Goal: Obtain resource: Download file/media

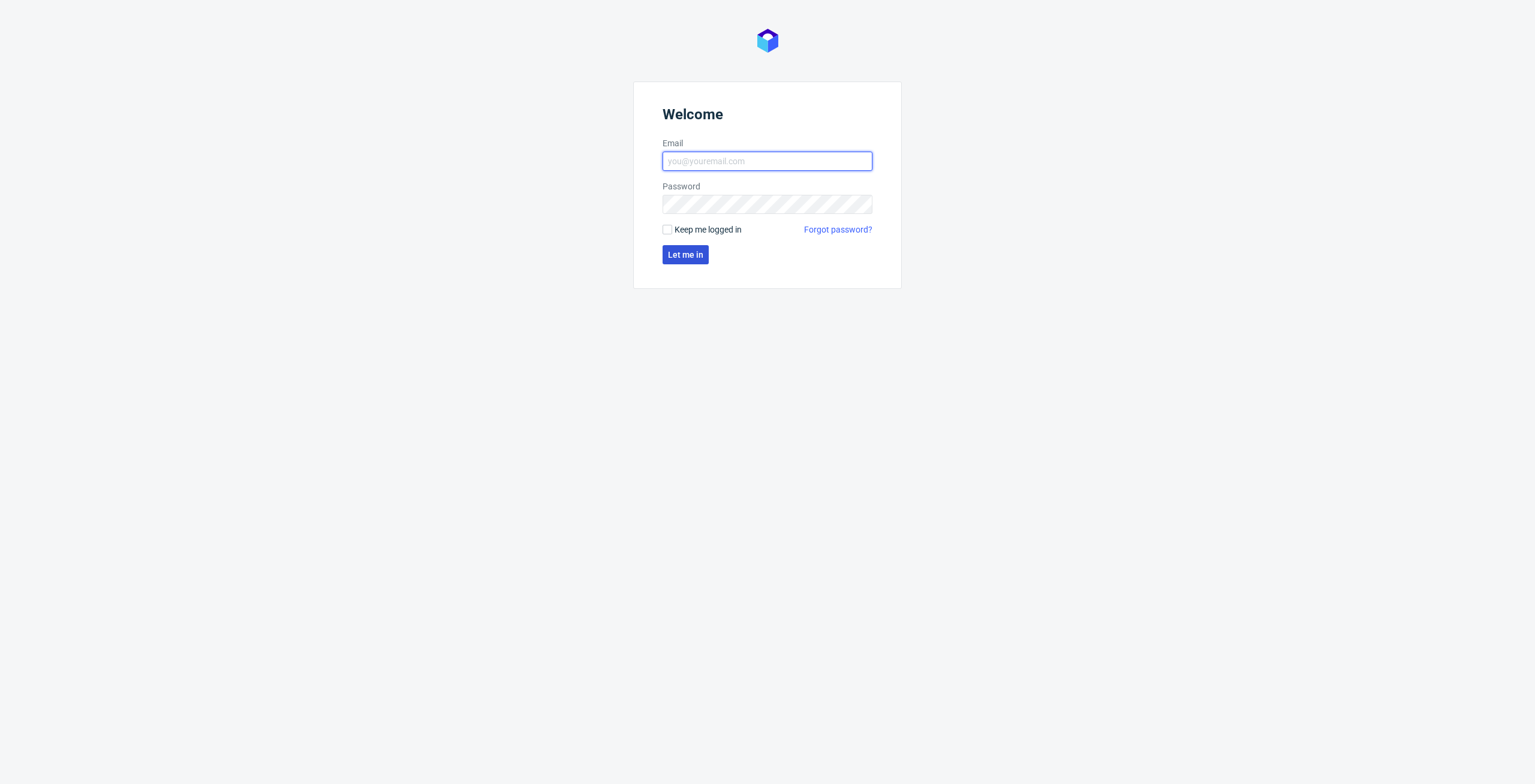
type input "[PERSON_NAME][EMAIL_ADDRESS][PERSON_NAME][DOMAIN_NAME]"
click at [702, 258] on span "Let me in" at bounding box center [686, 254] width 36 height 8
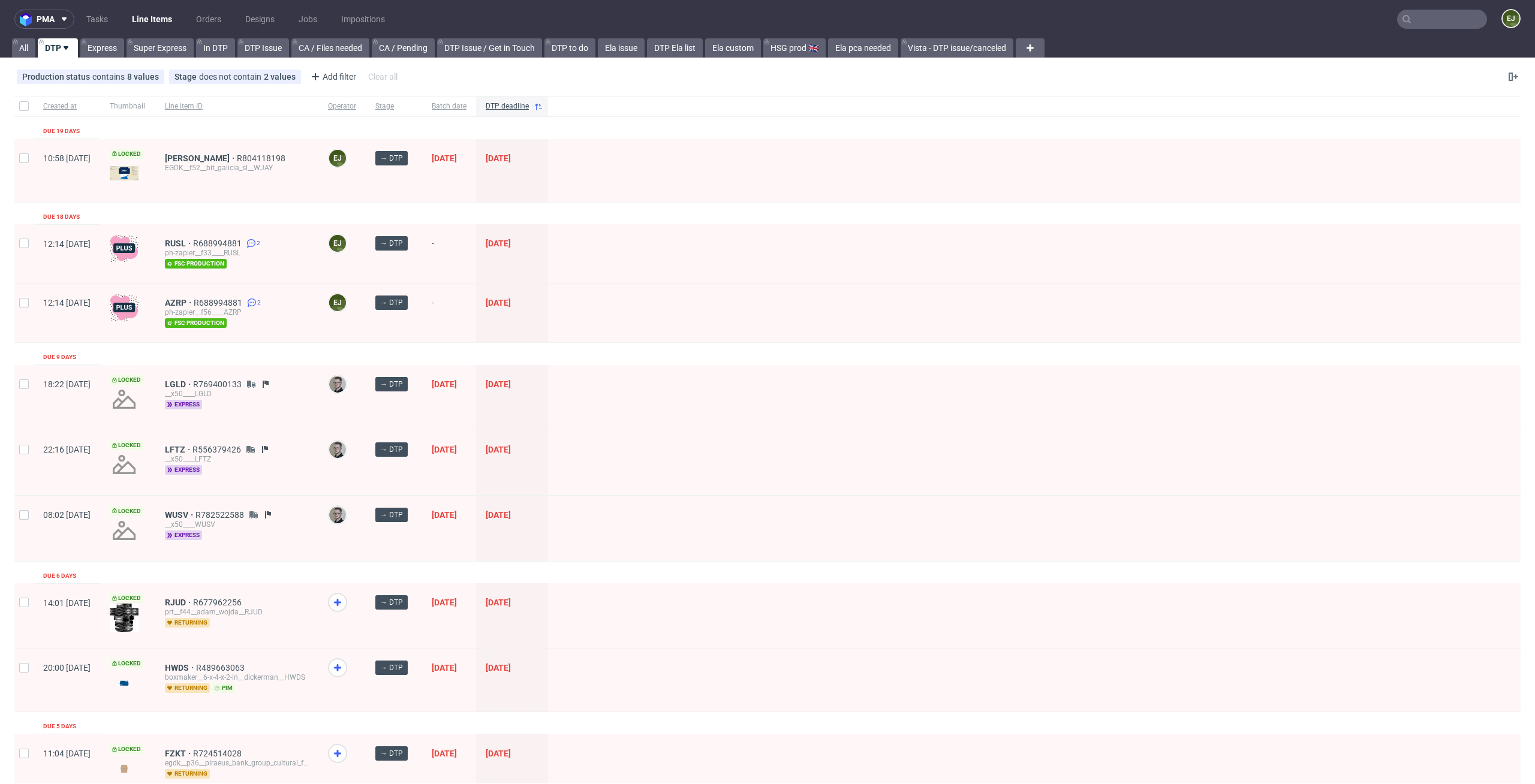
click at [538, 181] on span "[DATE]" at bounding box center [511, 171] width 53 height 34
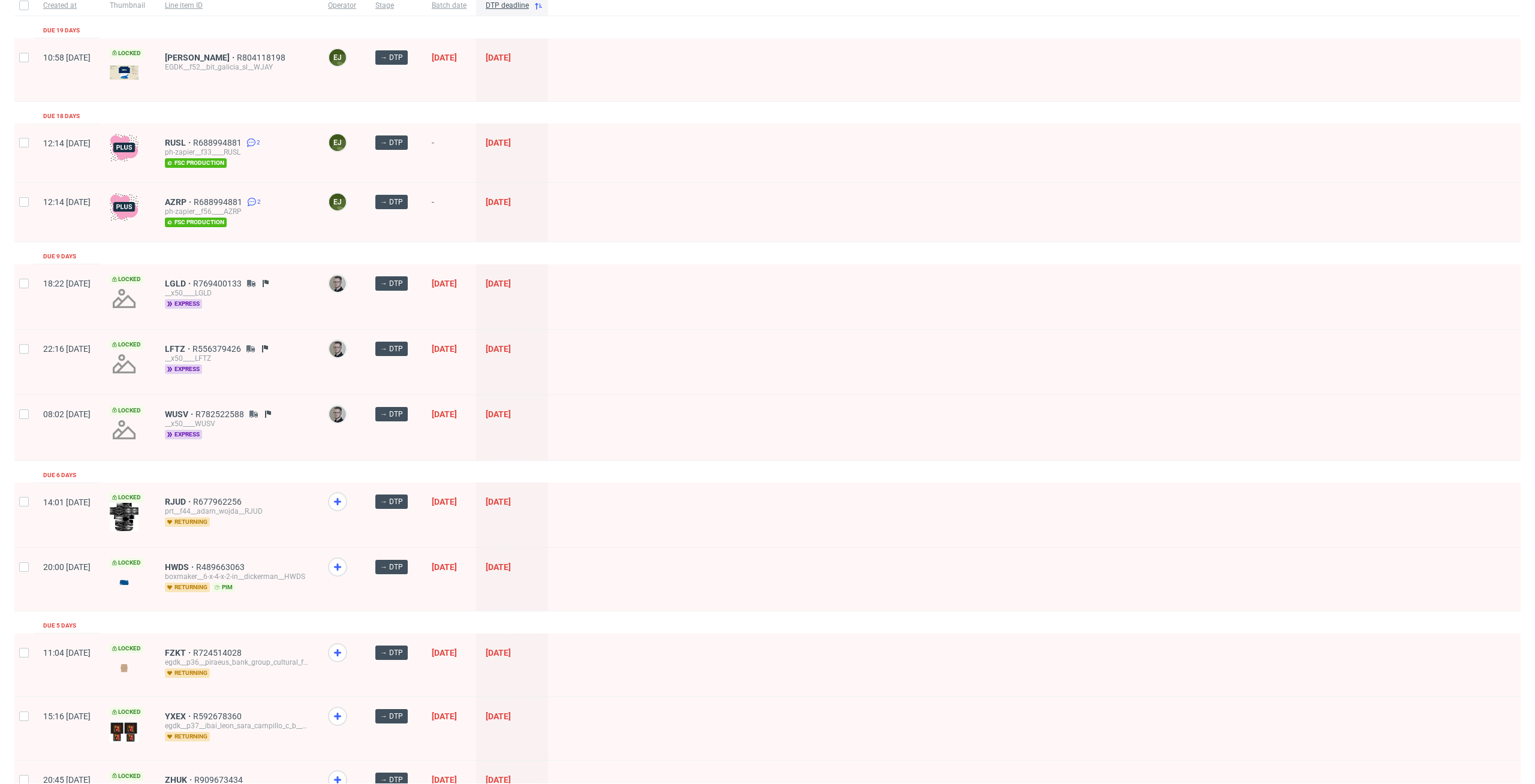
scroll to position [156, 0]
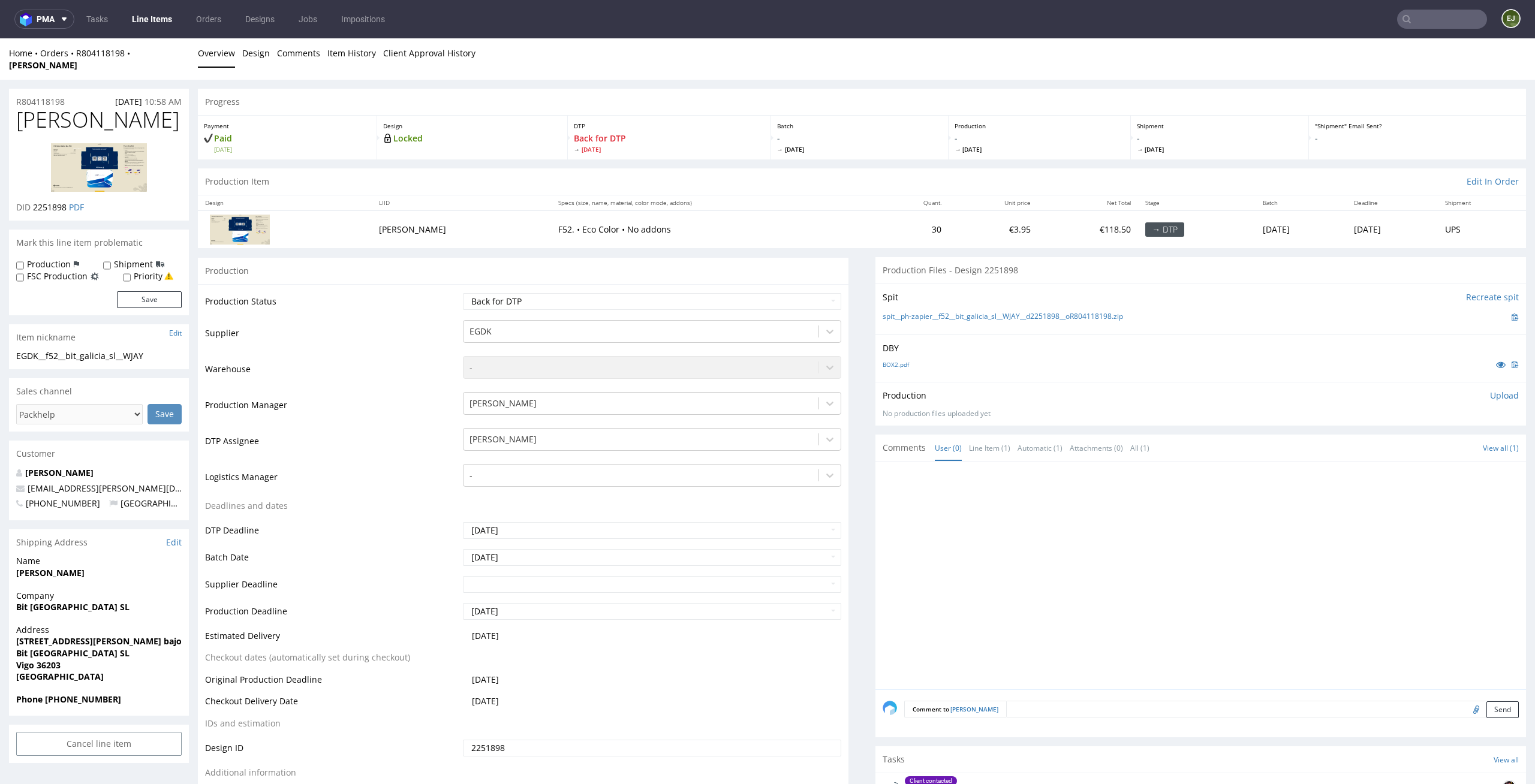
click at [890, 358] on div "BOX2.pdf" at bounding box center [1200, 365] width 636 height 13
click at [891, 360] on link "BOX2.pdf" at bounding box center [895, 364] width 26 height 8
click at [931, 311] on link "spit__ph-zapier__f52__bit_galicia_sl__WJAY__d2251898__oR804118198.zip" at bounding box center [1002, 317] width 240 height 10
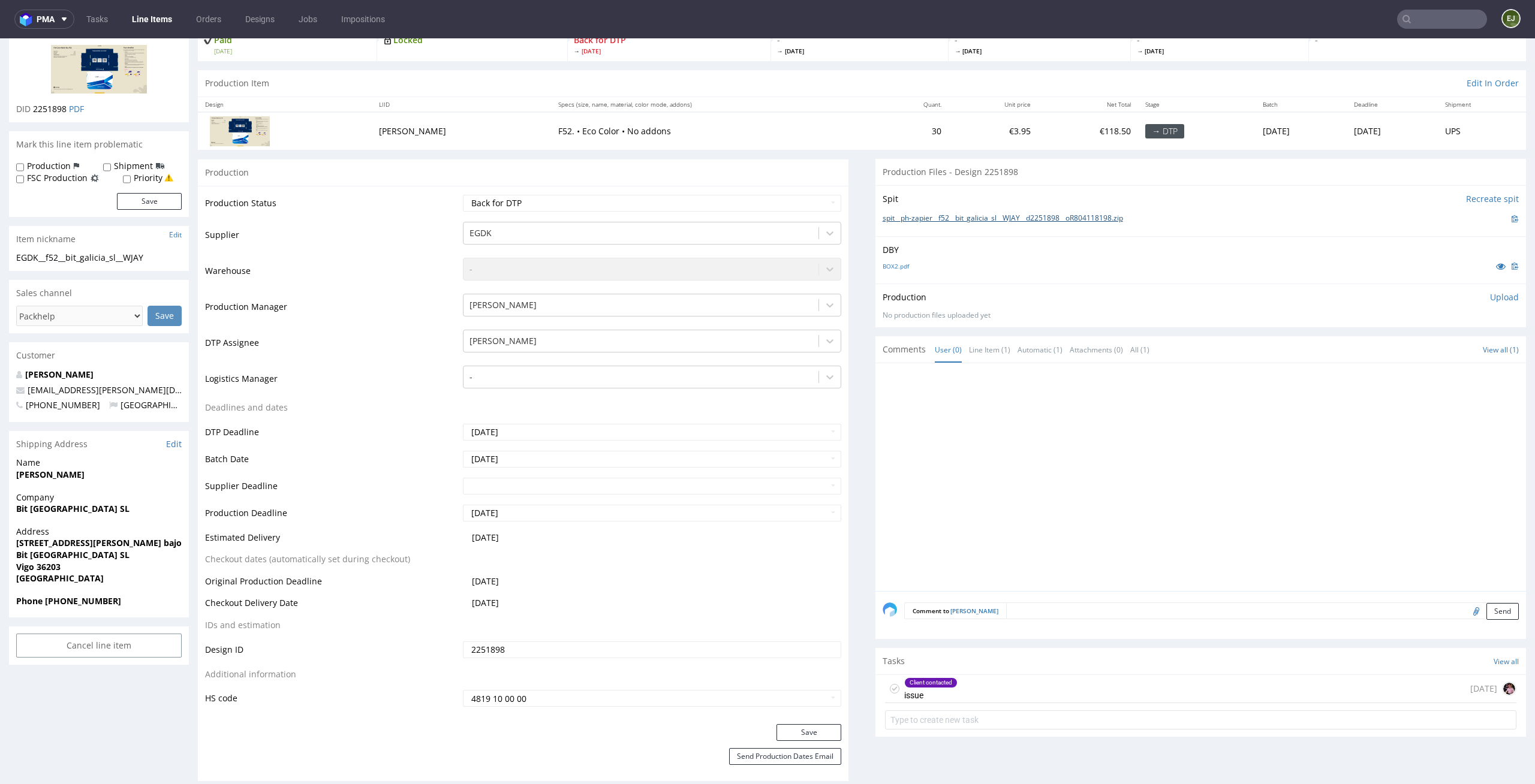
scroll to position [152, 0]
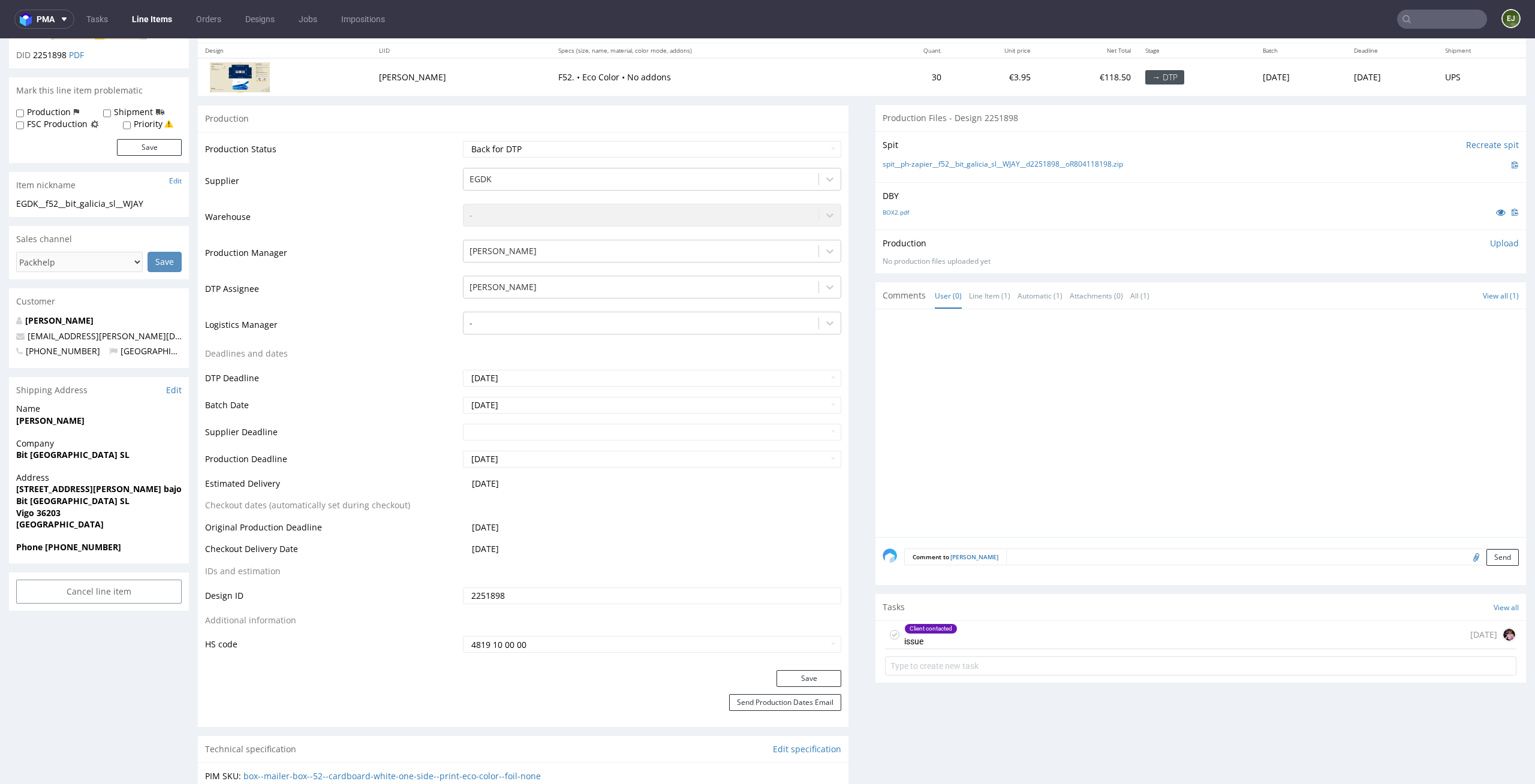
click at [995, 621] on div "Client contacted issue 19 days ago" at bounding box center [1200, 635] width 631 height 28
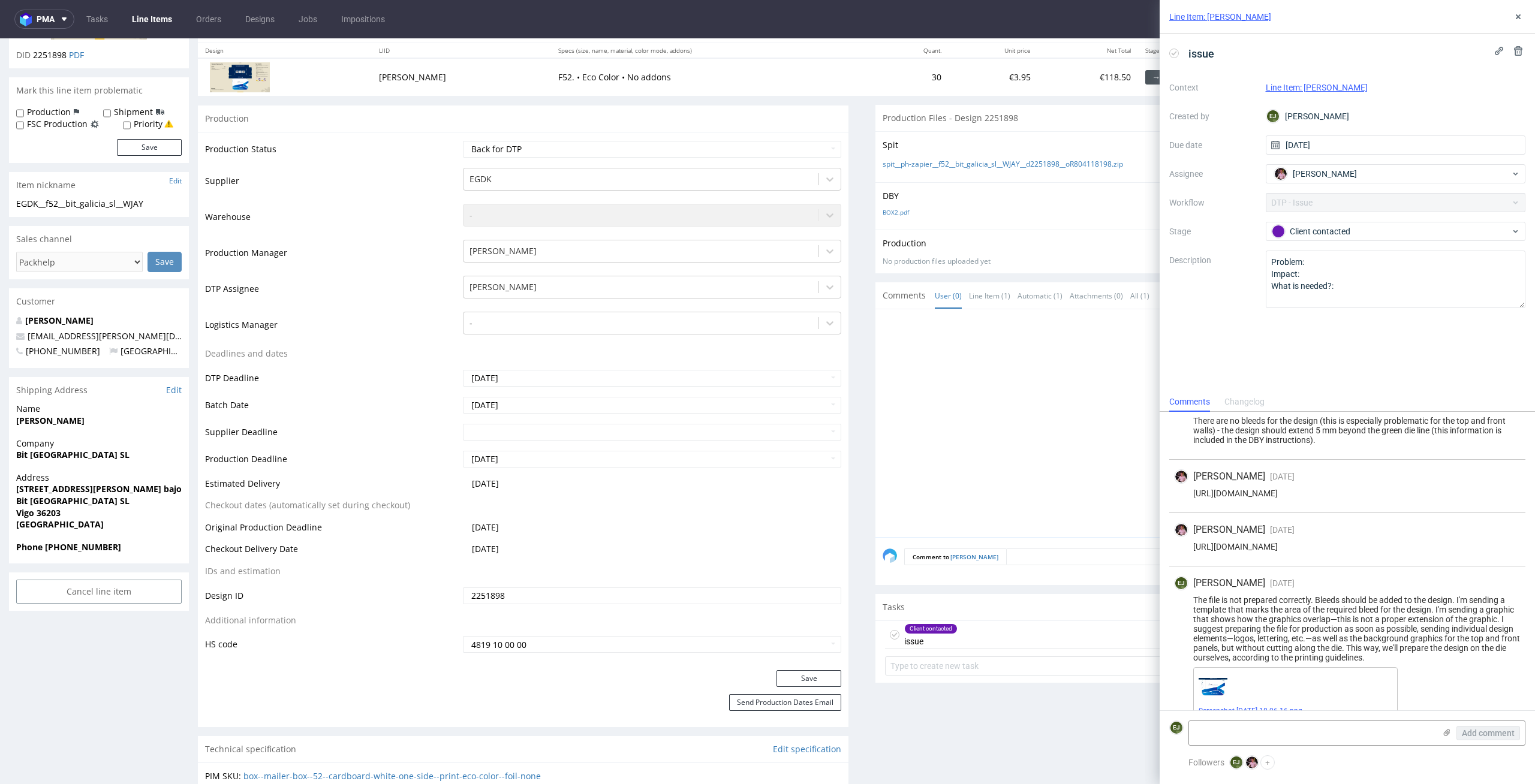
scroll to position [135, 0]
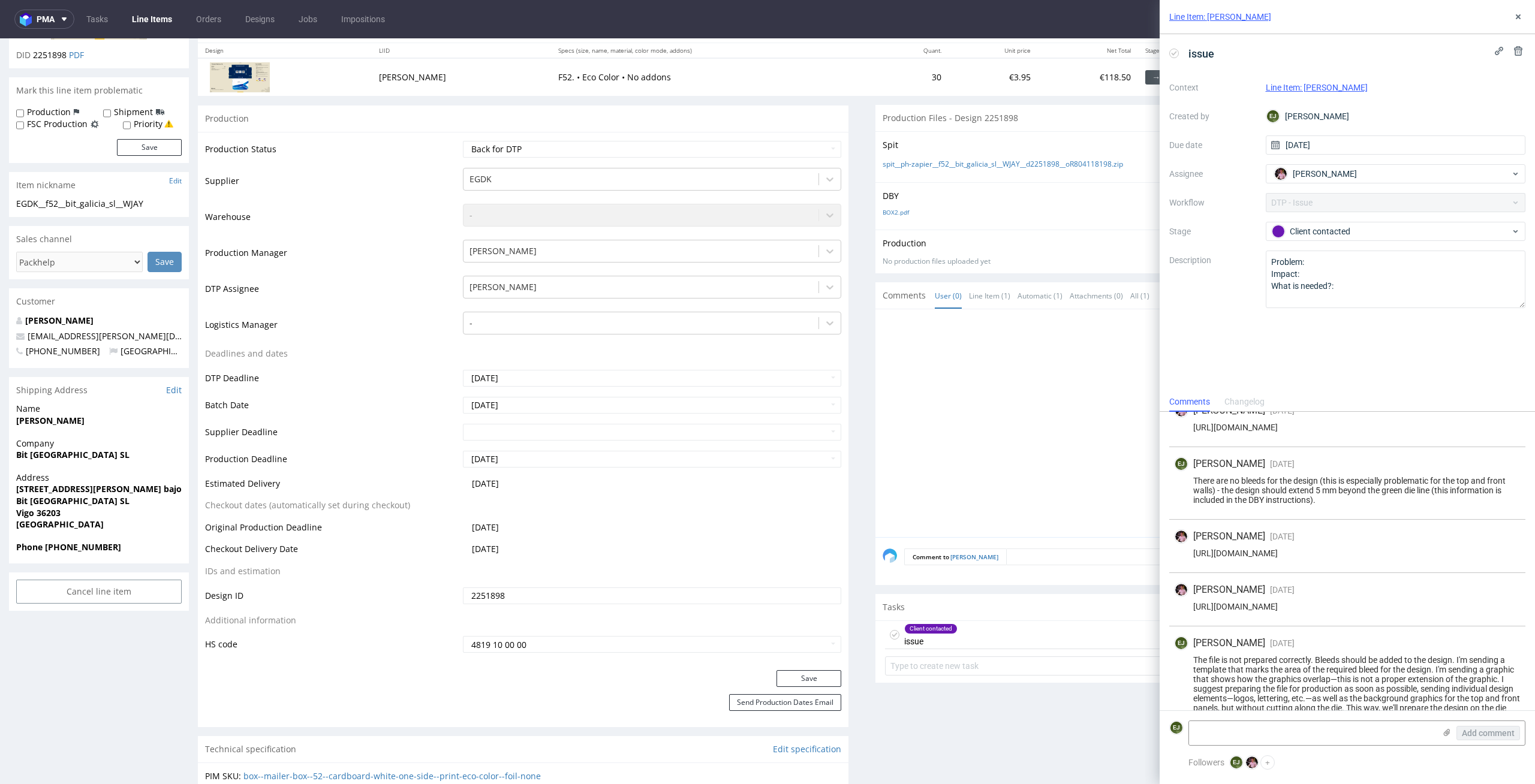
drag, startPoint x: 1313, startPoint y: 606, endPoint x: 1192, endPoint y: 603, distance: 121.0
click at [1192, 603] on div "https://we.tl/t-bYIT9TT5BQ" at bounding box center [1347, 606] width 346 height 10
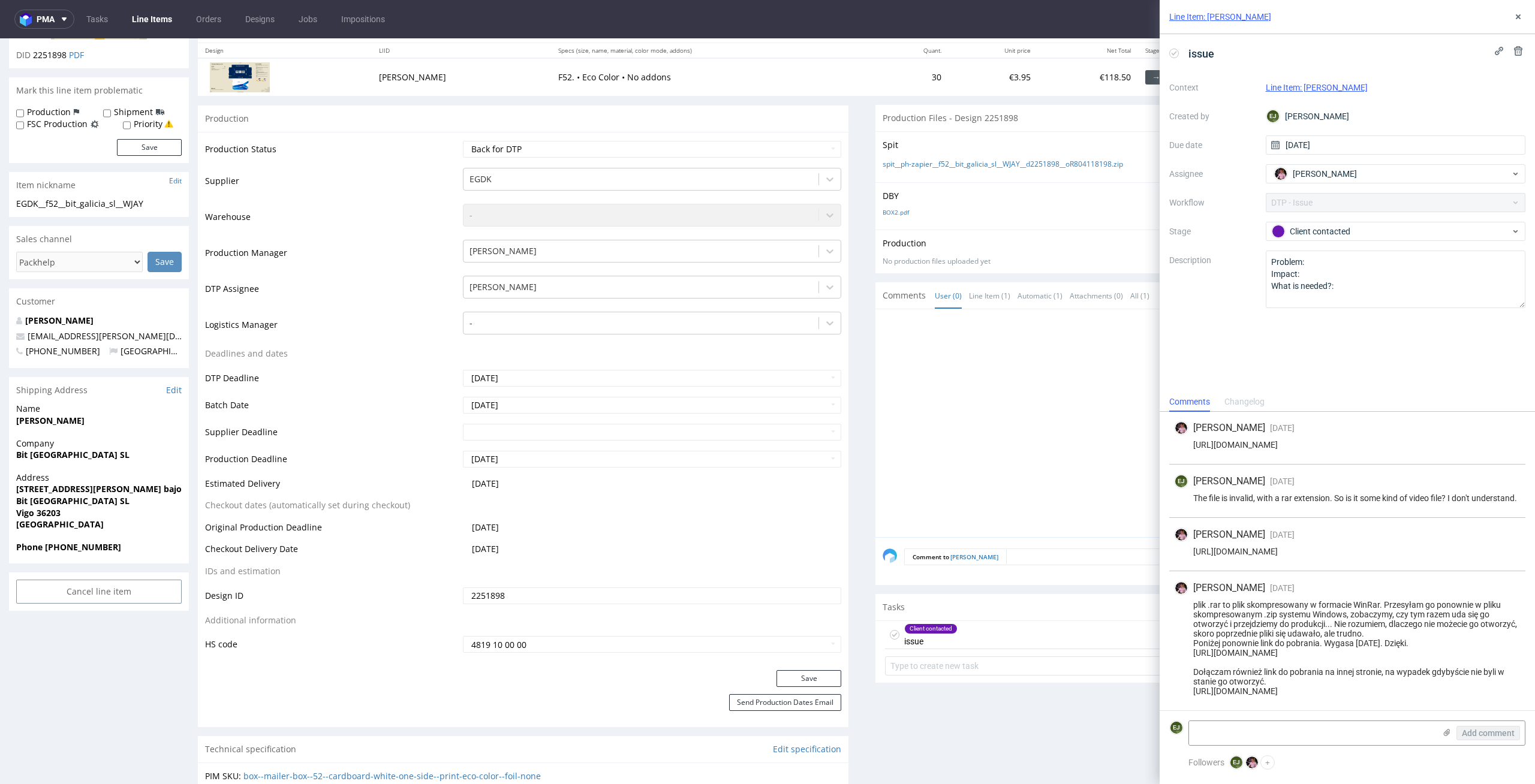
drag, startPoint x: 1438, startPoint y: 691, endPoint x: 1191, endPoint y: 687, distance: 247.0
click at [1191, 687] on div "plik .rar to plik skompresowany w formacie WinRar. Przesyłam go ponownie w plik…" at bounding box center [1347, 647] width 346 height 96
drag, startPoint x: 1308, startPoint y: 652, endPoint x: 1185, endPoint y: 652, distance: 123.0
click at [1185, 652] on div "plik .rar to plik skompresowany w formacie WinRar. Przesyłam go ponownie w plik…" at bounding box center [1347, 647] width 346 height 96
click at [1012, 386] on div at bounding box center [1204, 427] width 644 height 221
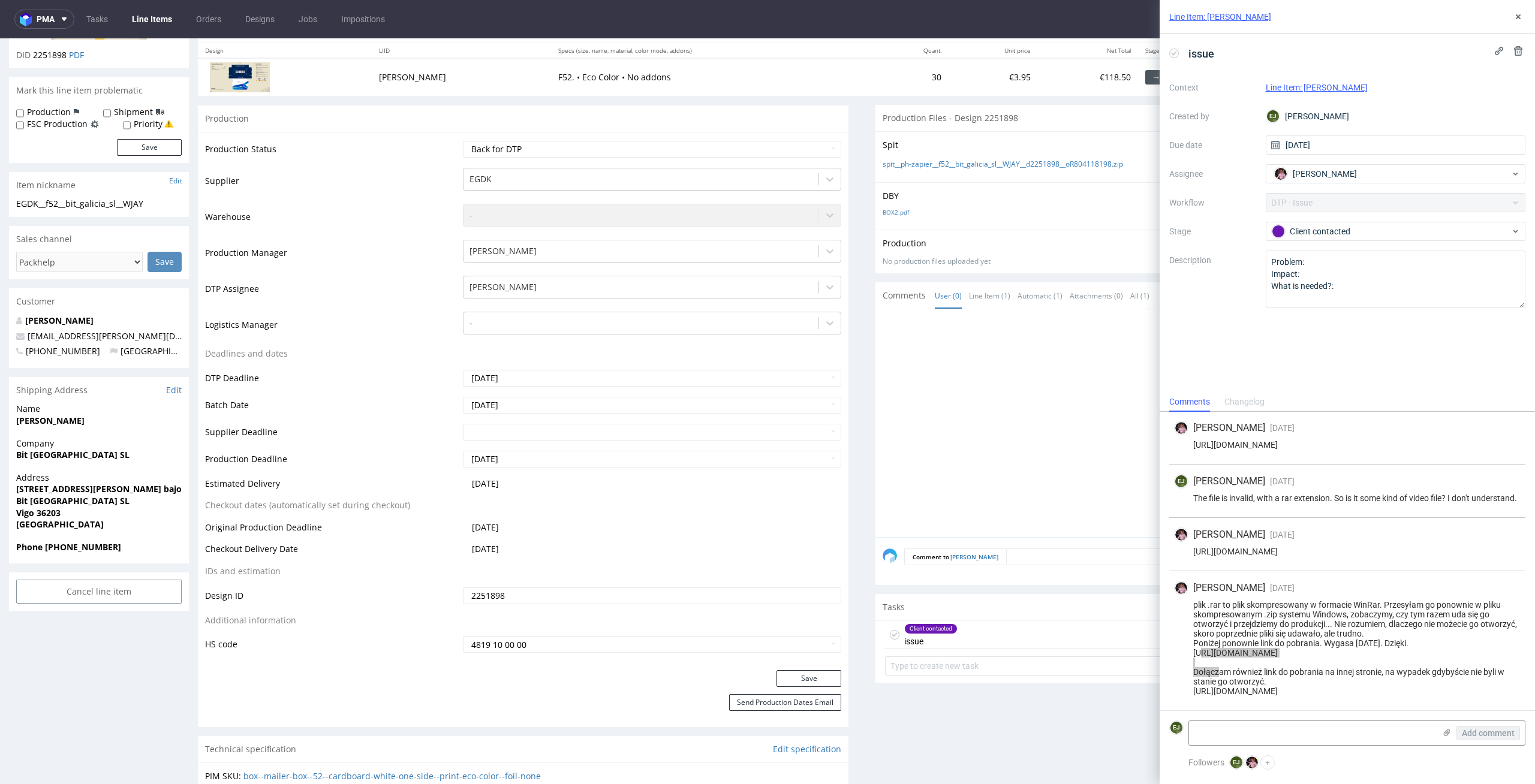
scroll to position [0, 0]
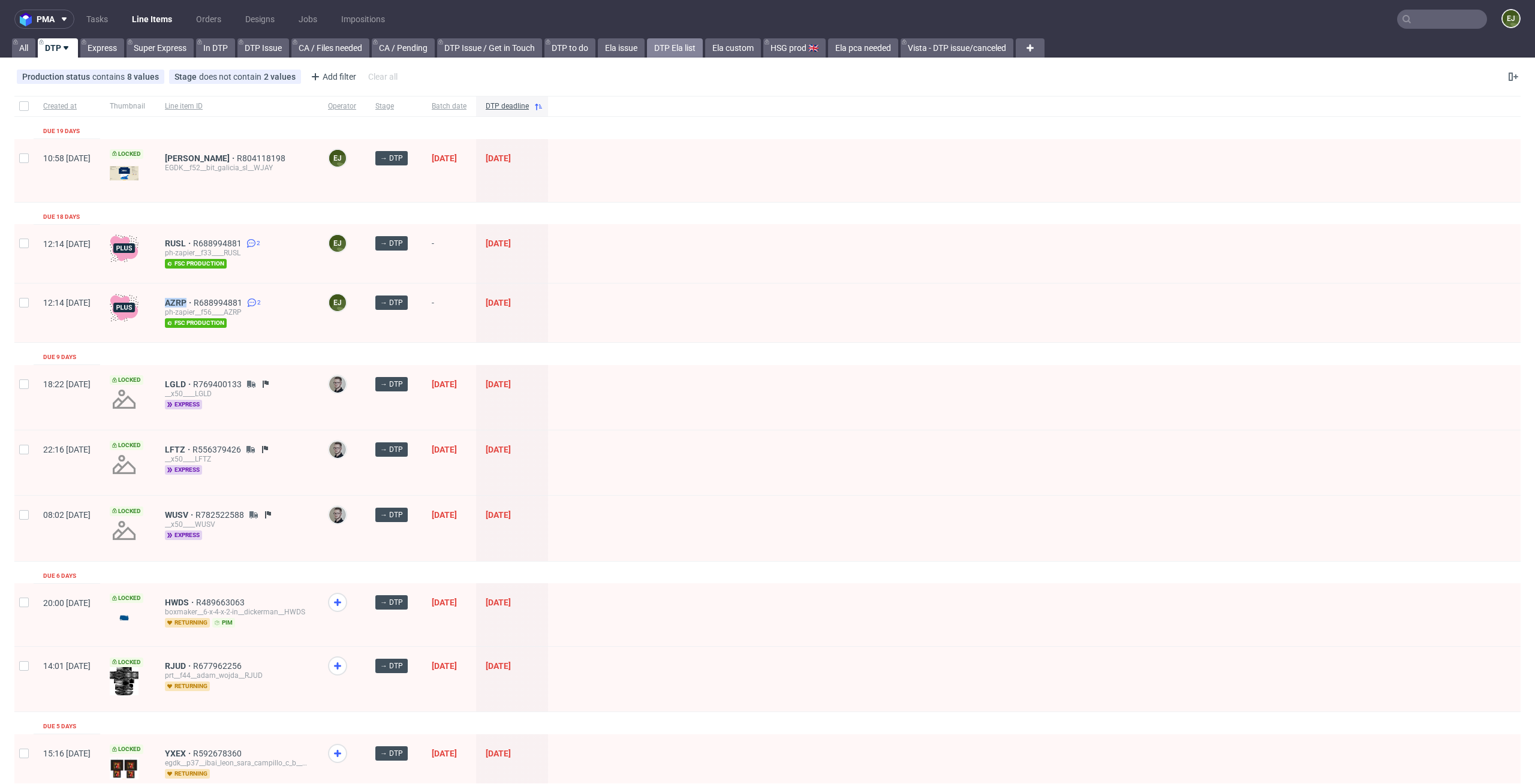
click at [665, 47] on link "DTP Ela list" at bounding box center [674, 48] width 56 height 19
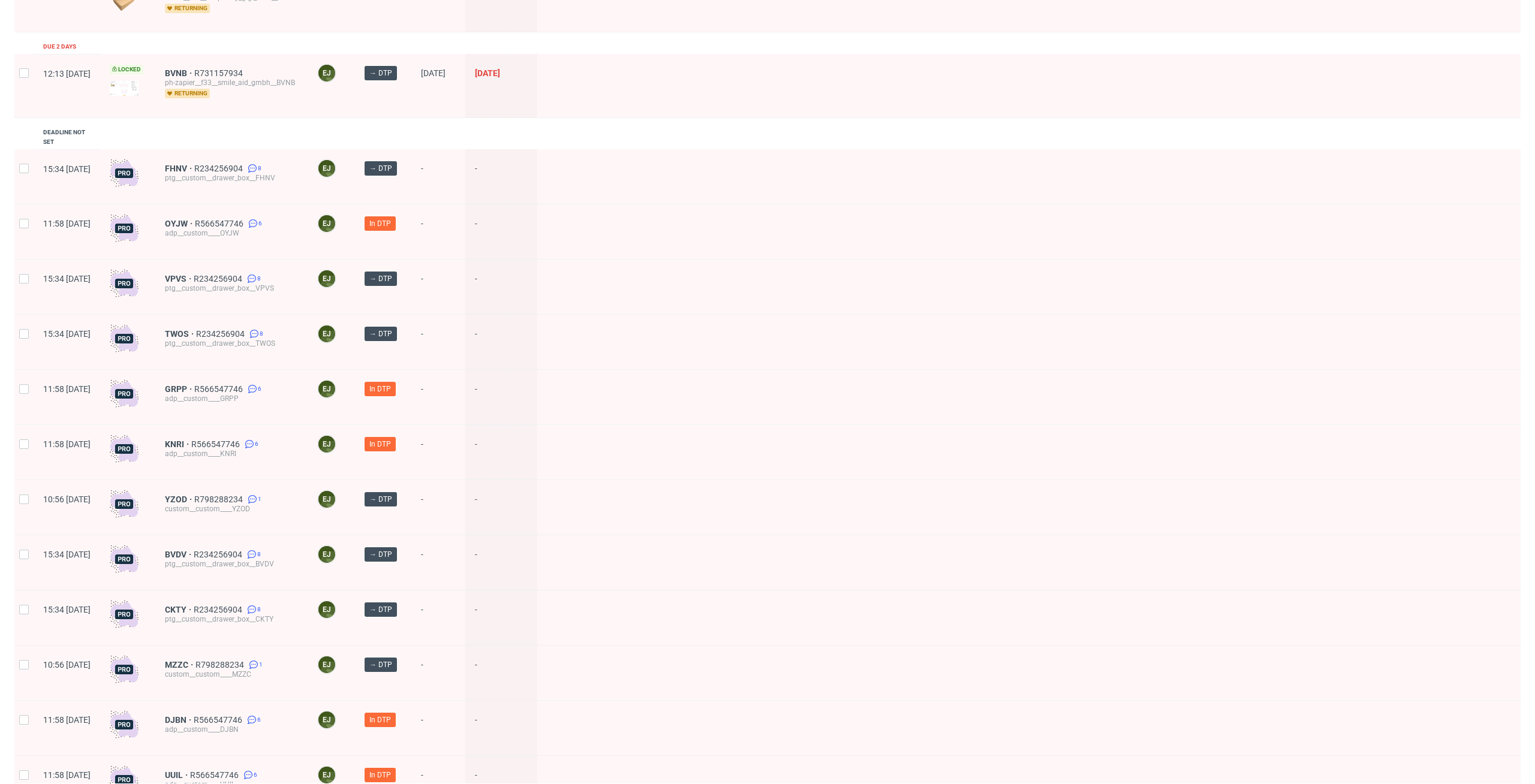
scroll to position [538, 0]
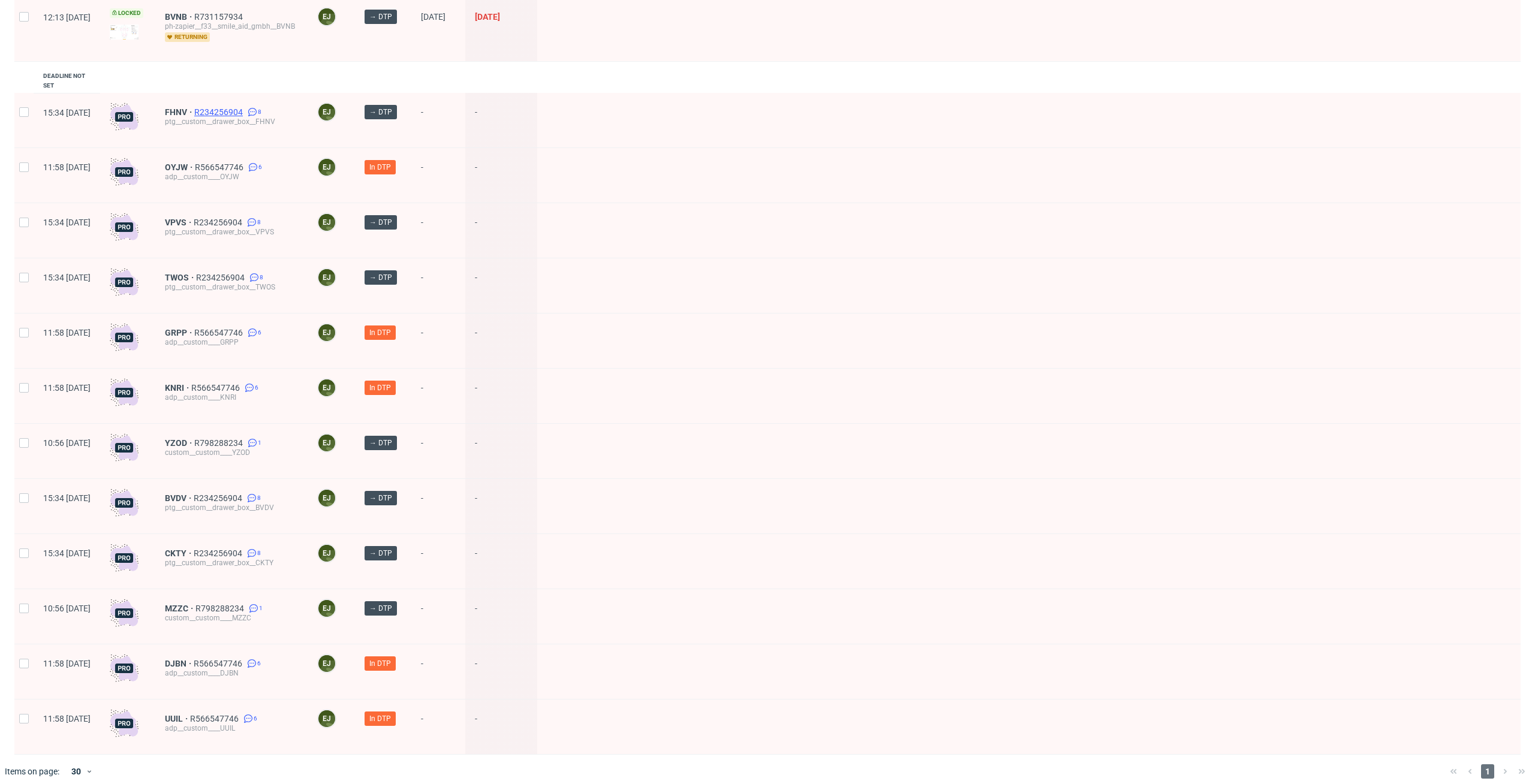
click at [245, 107] on span "R234256904" at bounding box center [219, 111] width 51 height 10
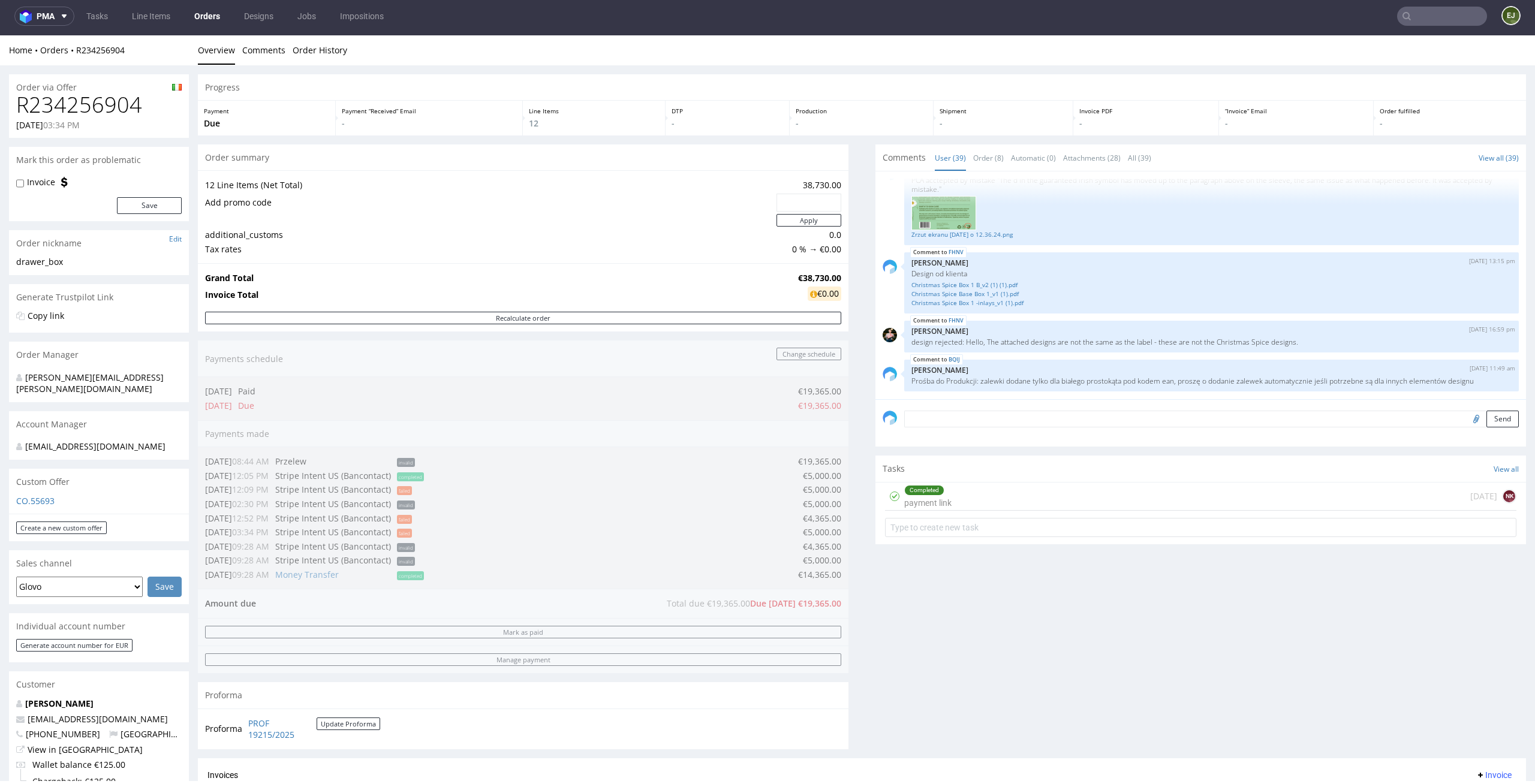
scroll to position [578, 0]
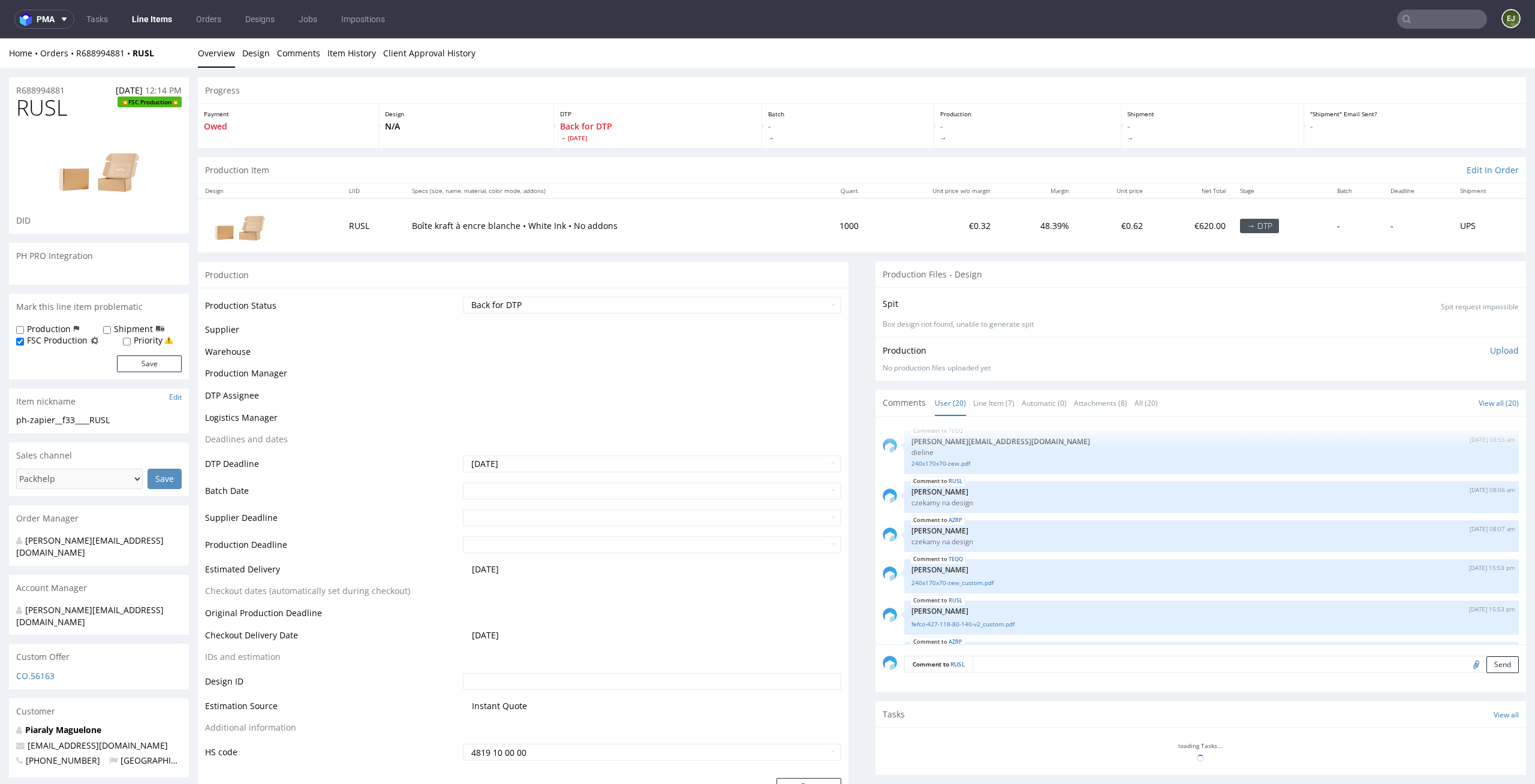
scroll to position [729, 0]
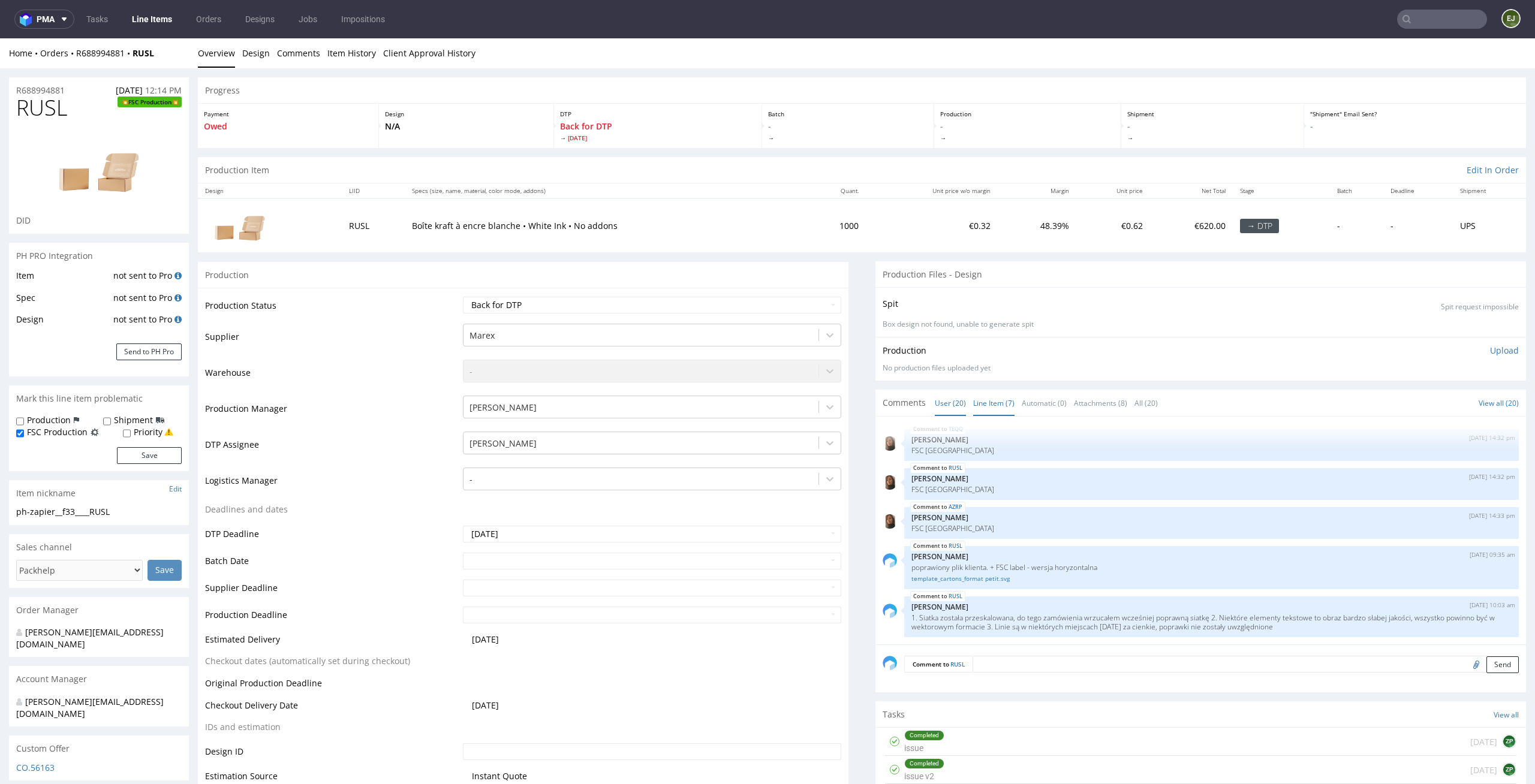
click at [982, 399] on link "Line Item (7)" at bounding box center [994, 403] width 42 height 26
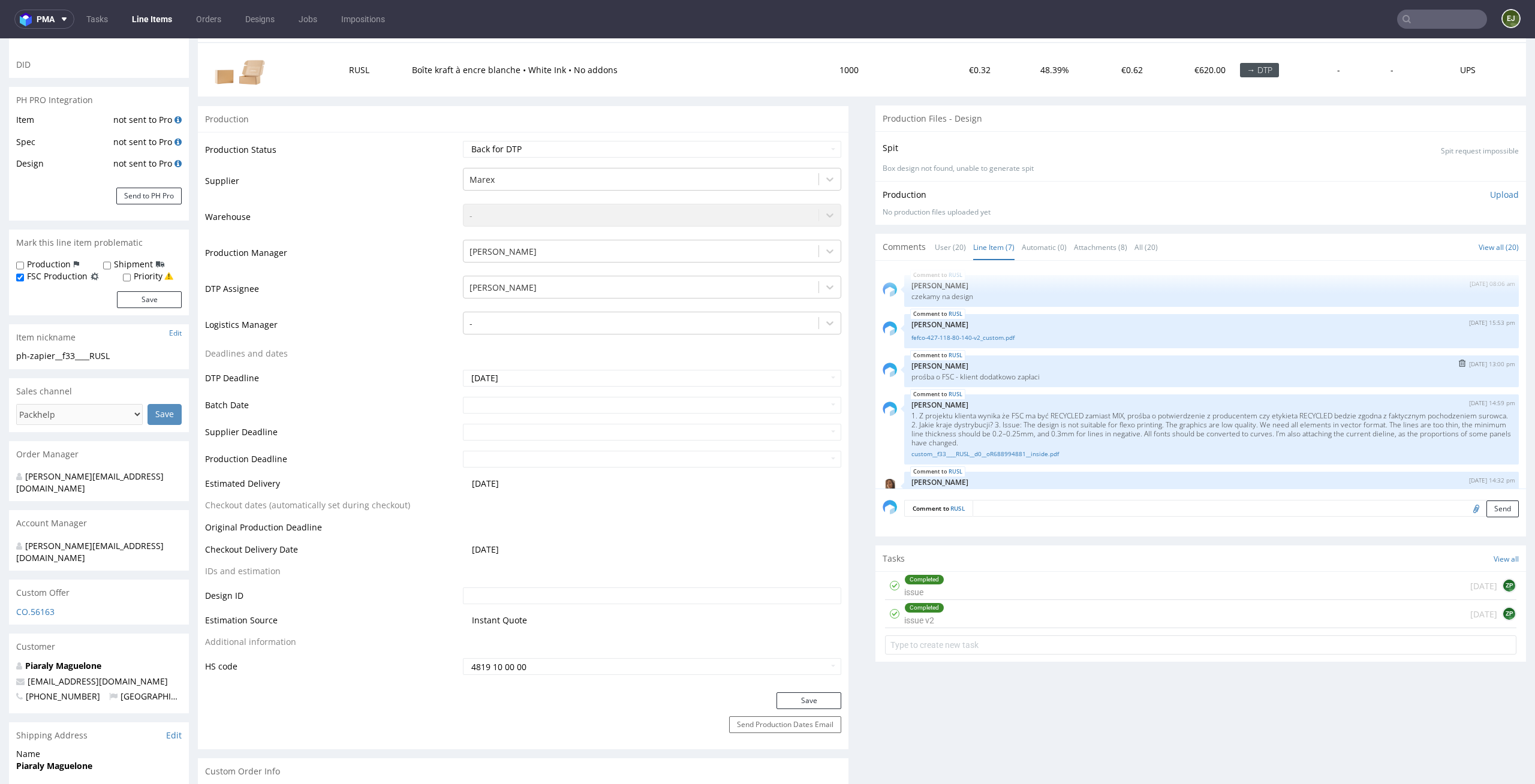
scroll to position [120, 0]
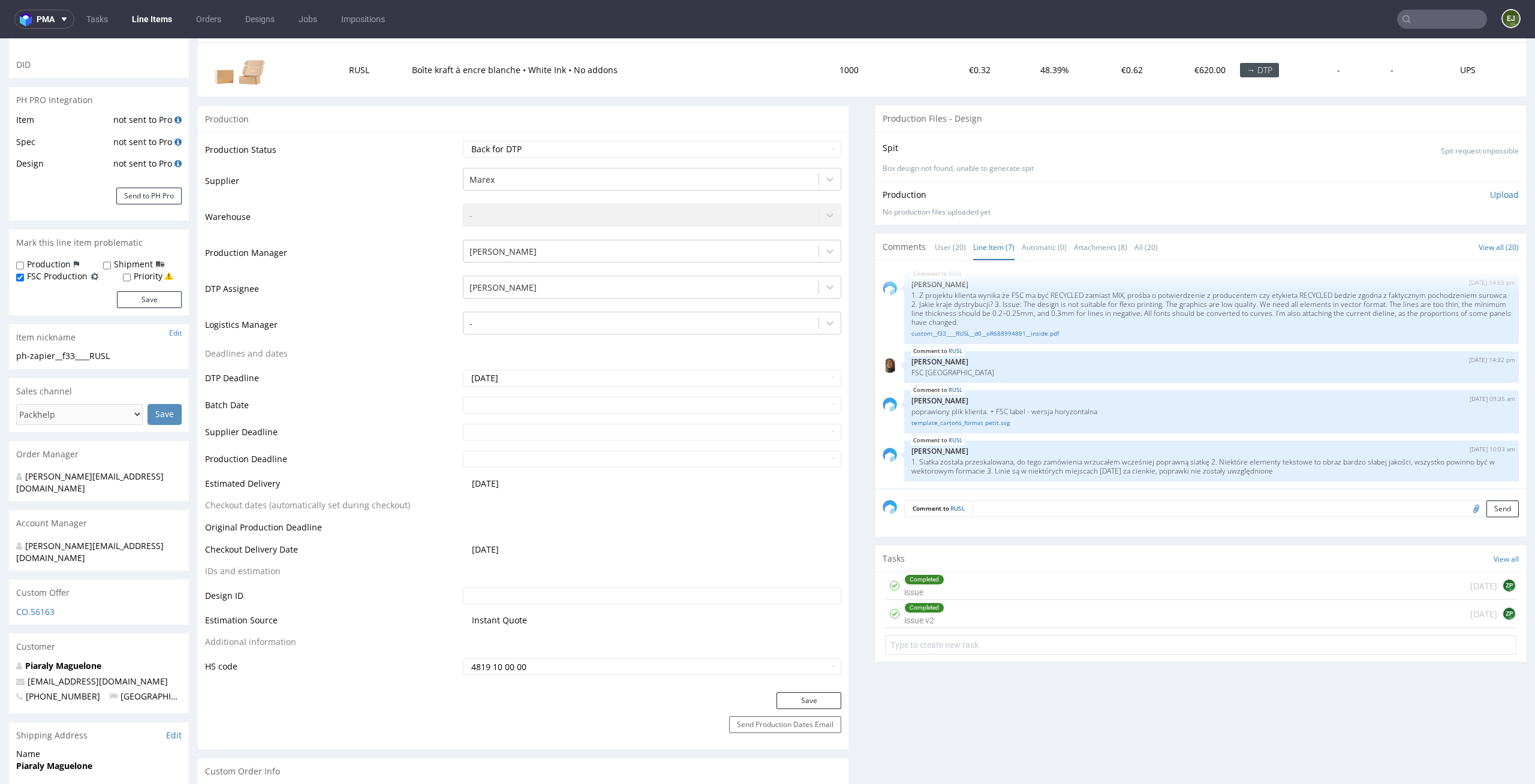
click at [977, 615] on div "Completed issue v2 18 days ago ZP" at bounding box center [1200, 614] width 631 height 28
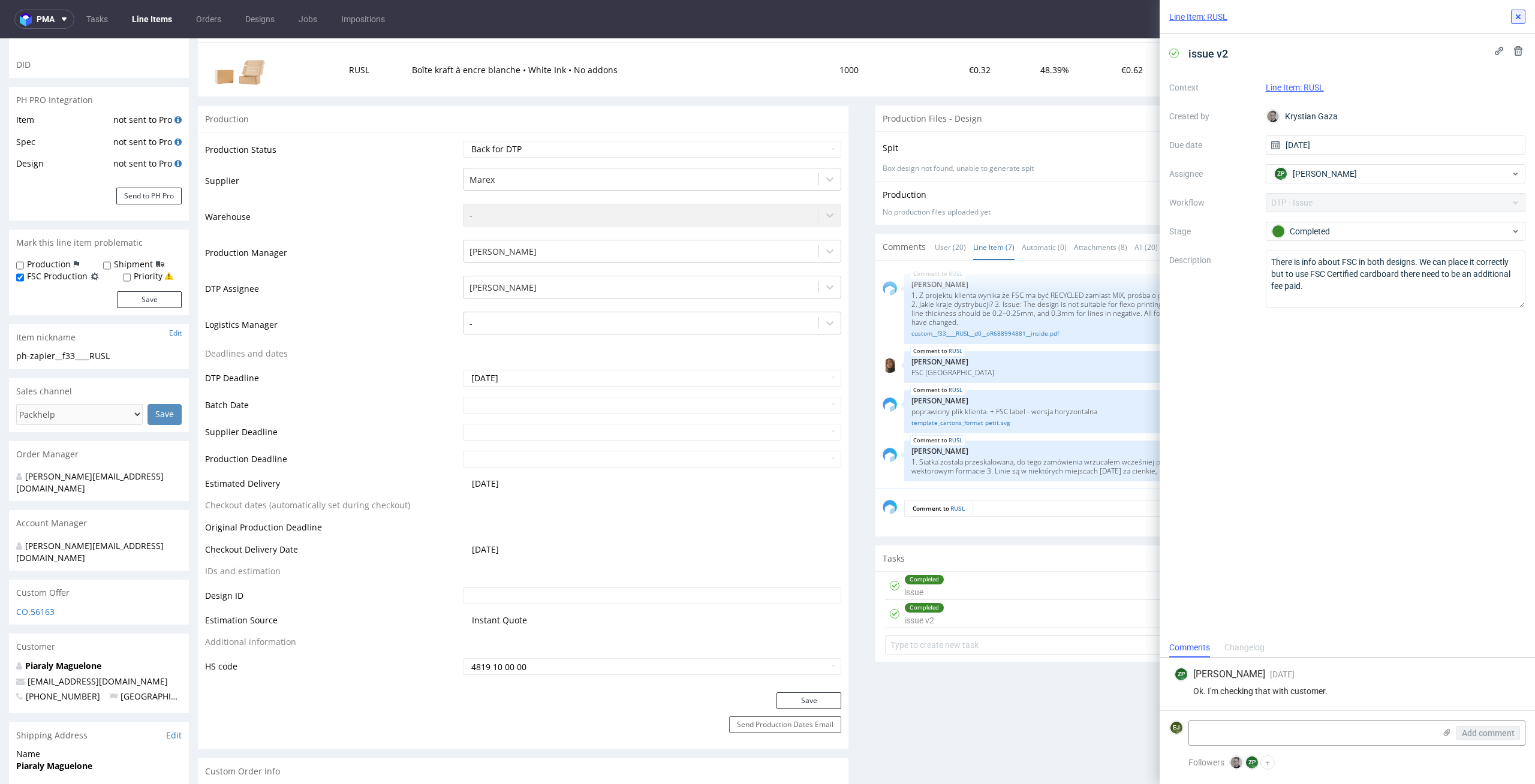
click at [1515, 22] on button at bounding box center [1518, 16] width 14 height 14
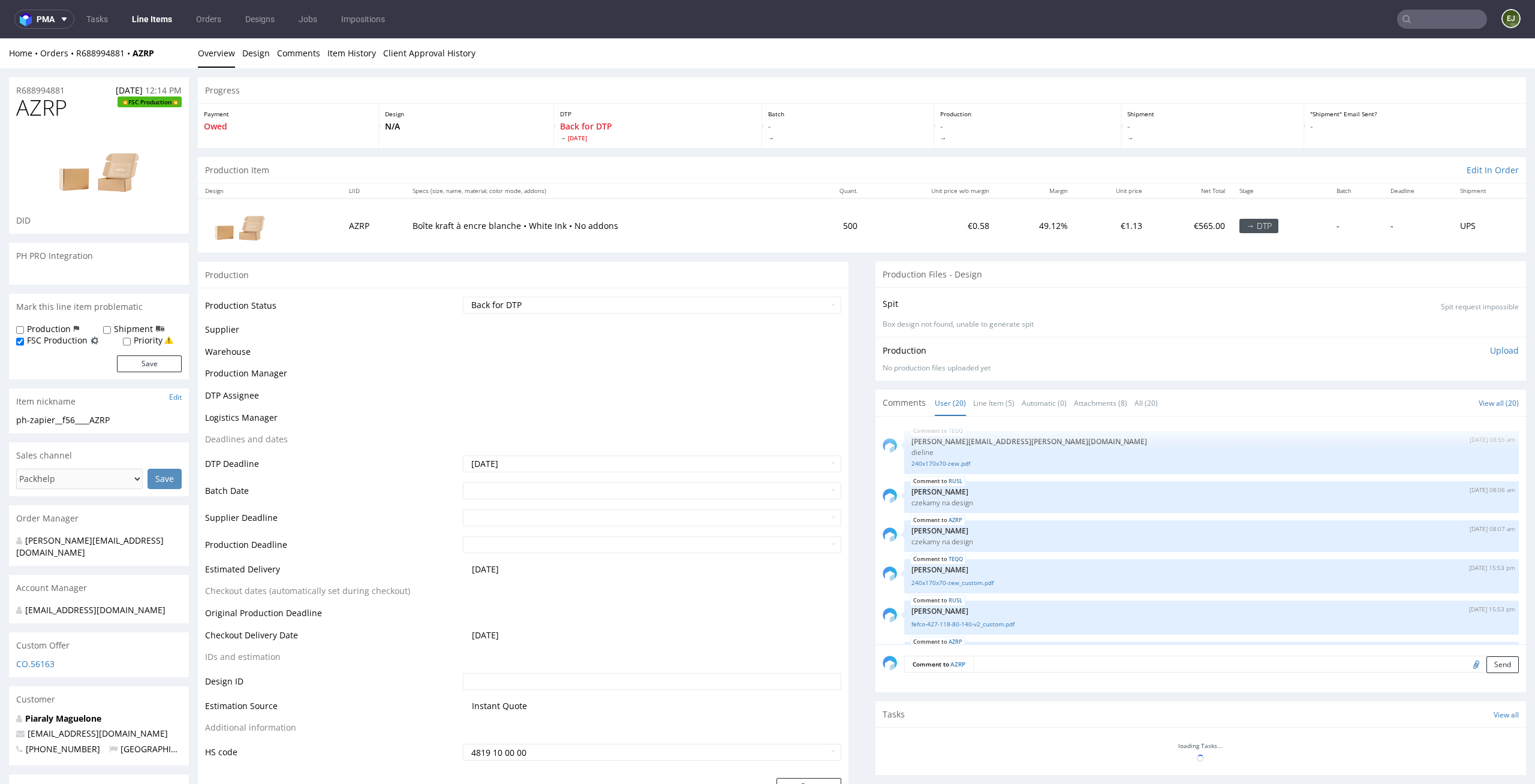
scroll to position [729, 0]
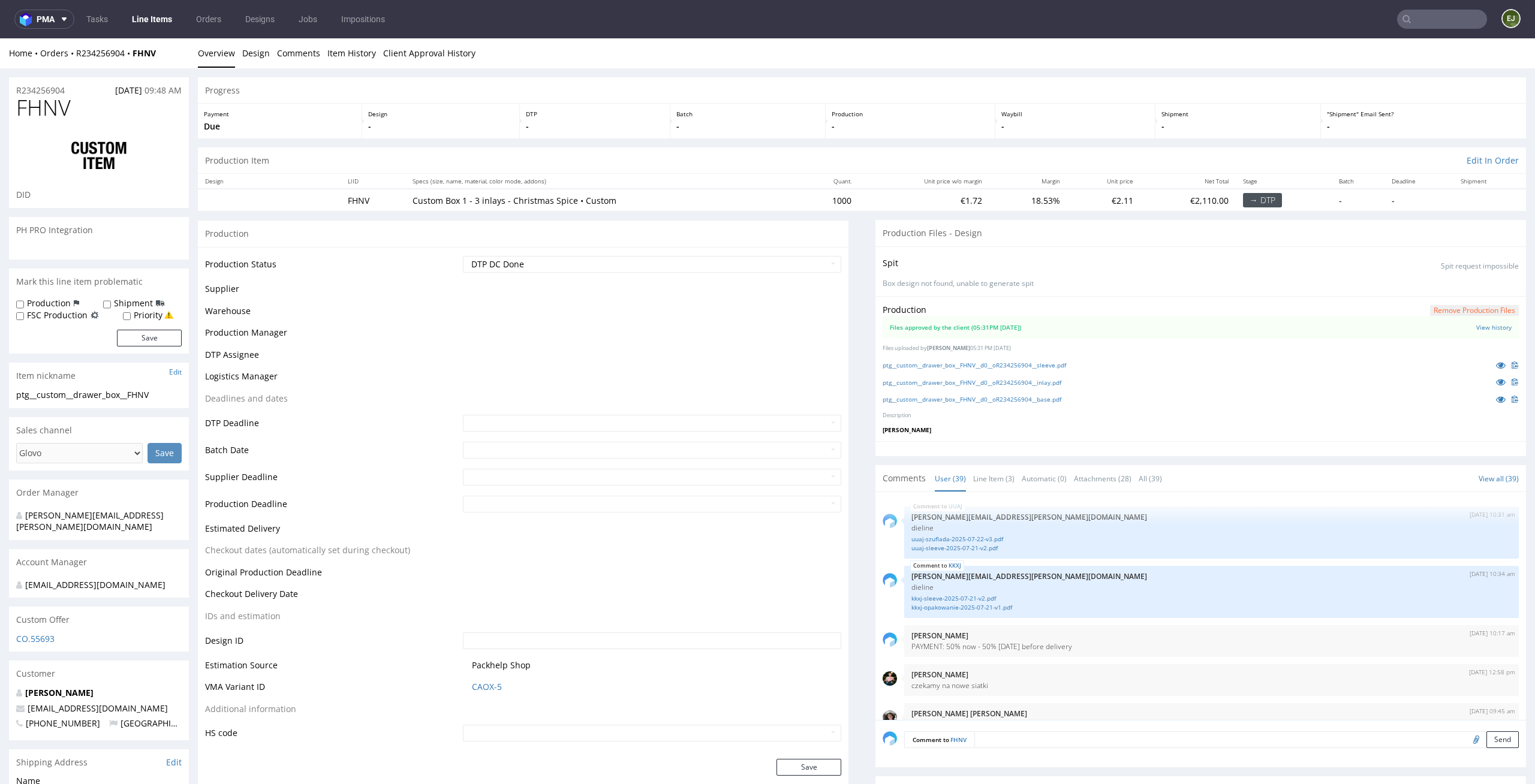
scroll to position [1948, 0]
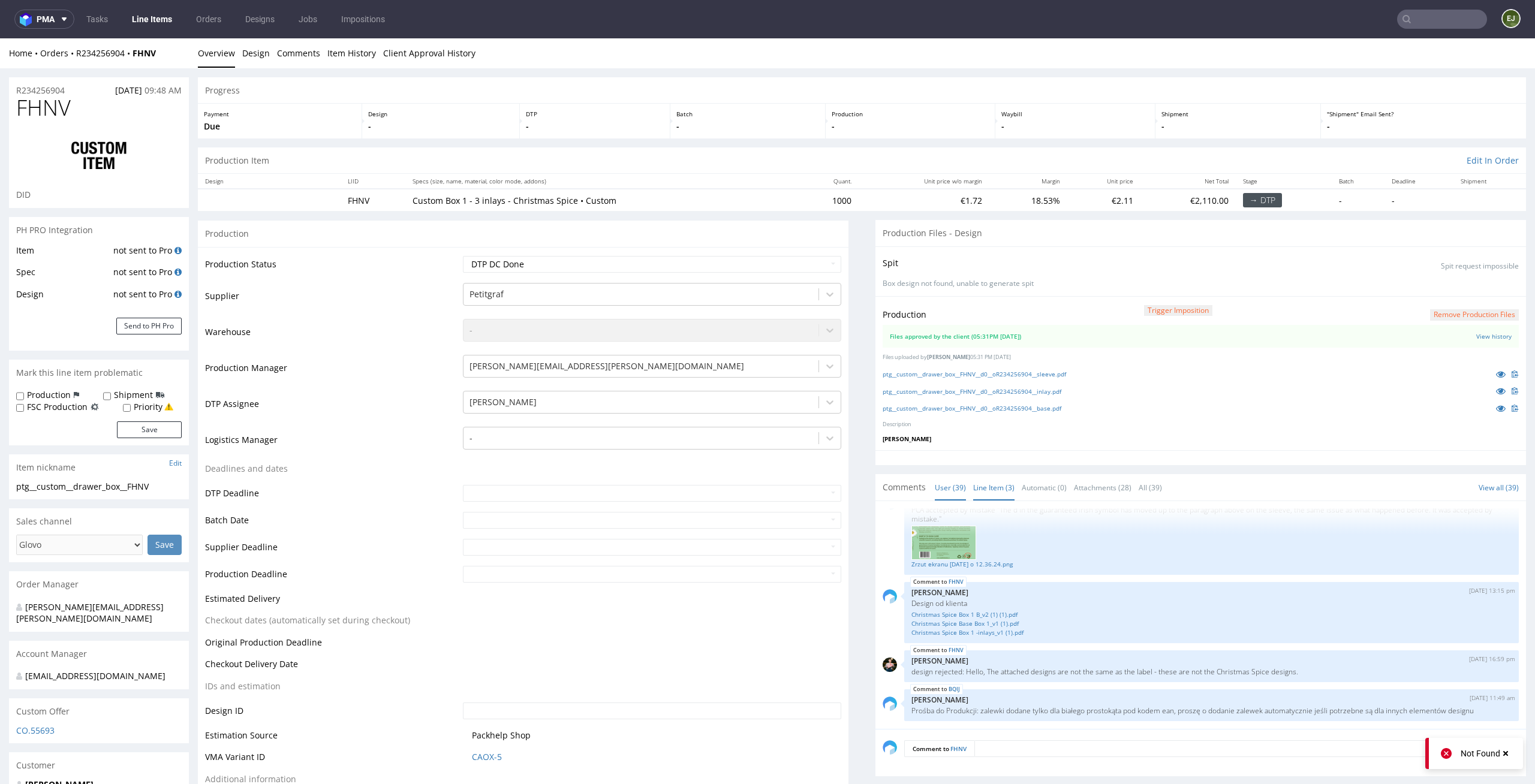
click at [983, 487] on link "Line Item (3)" at bounding box center [994, 487] width 42 height 26
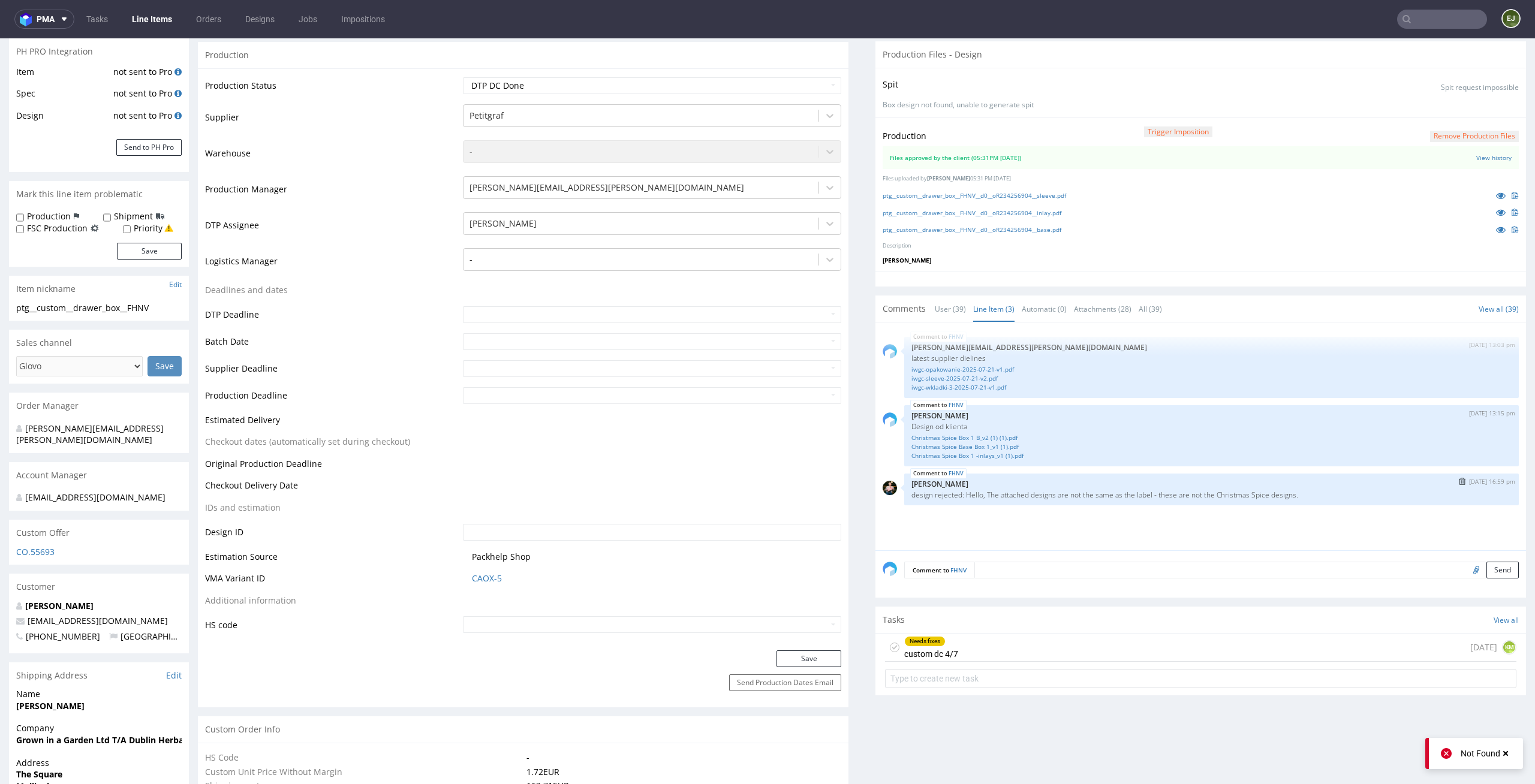
scroll to position [210, 0]
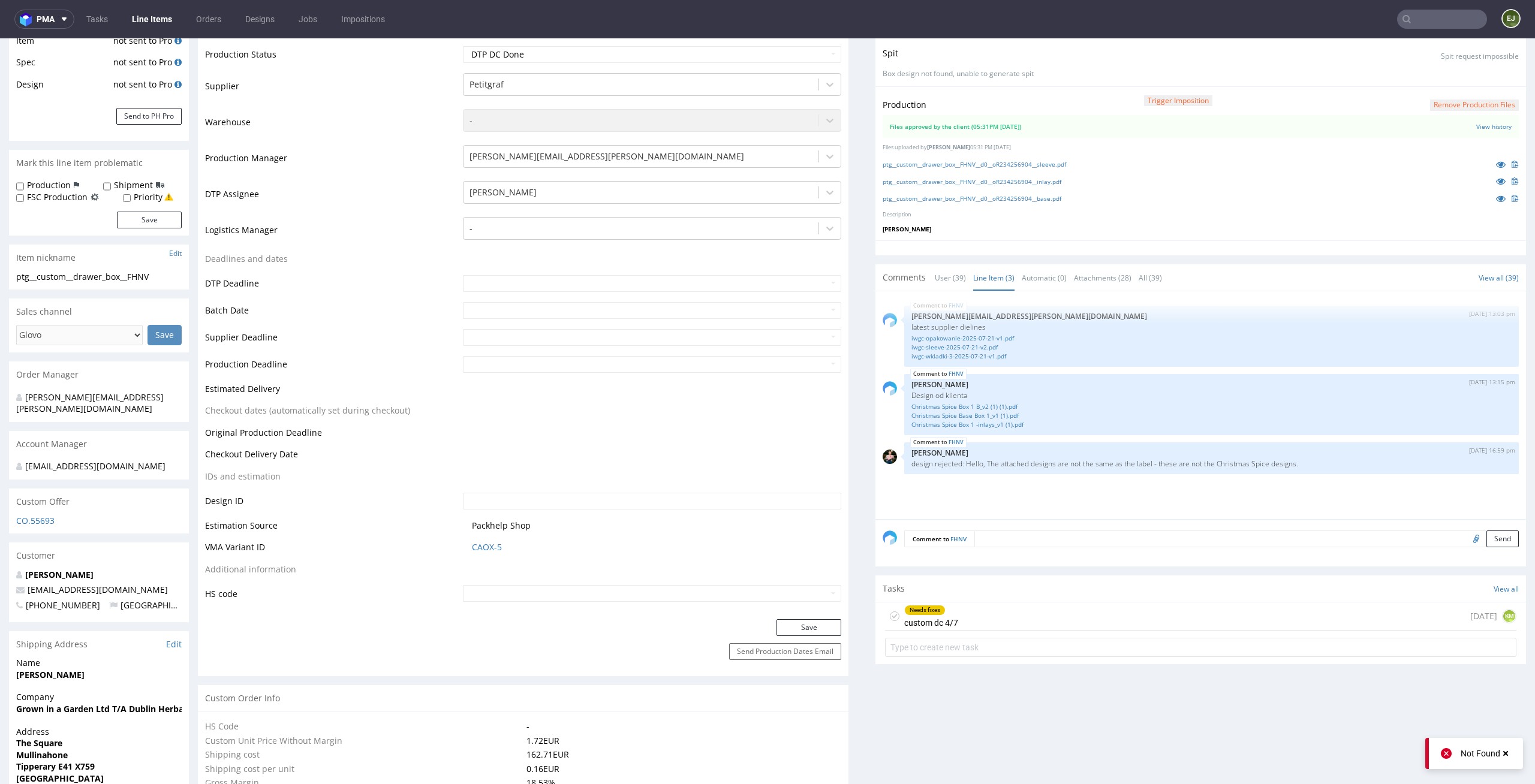
click at [991, 609] on div "Needs fixes custom dc 4/7 3 days ago KM" at bounding box center [1200, 617] width 631 height 28
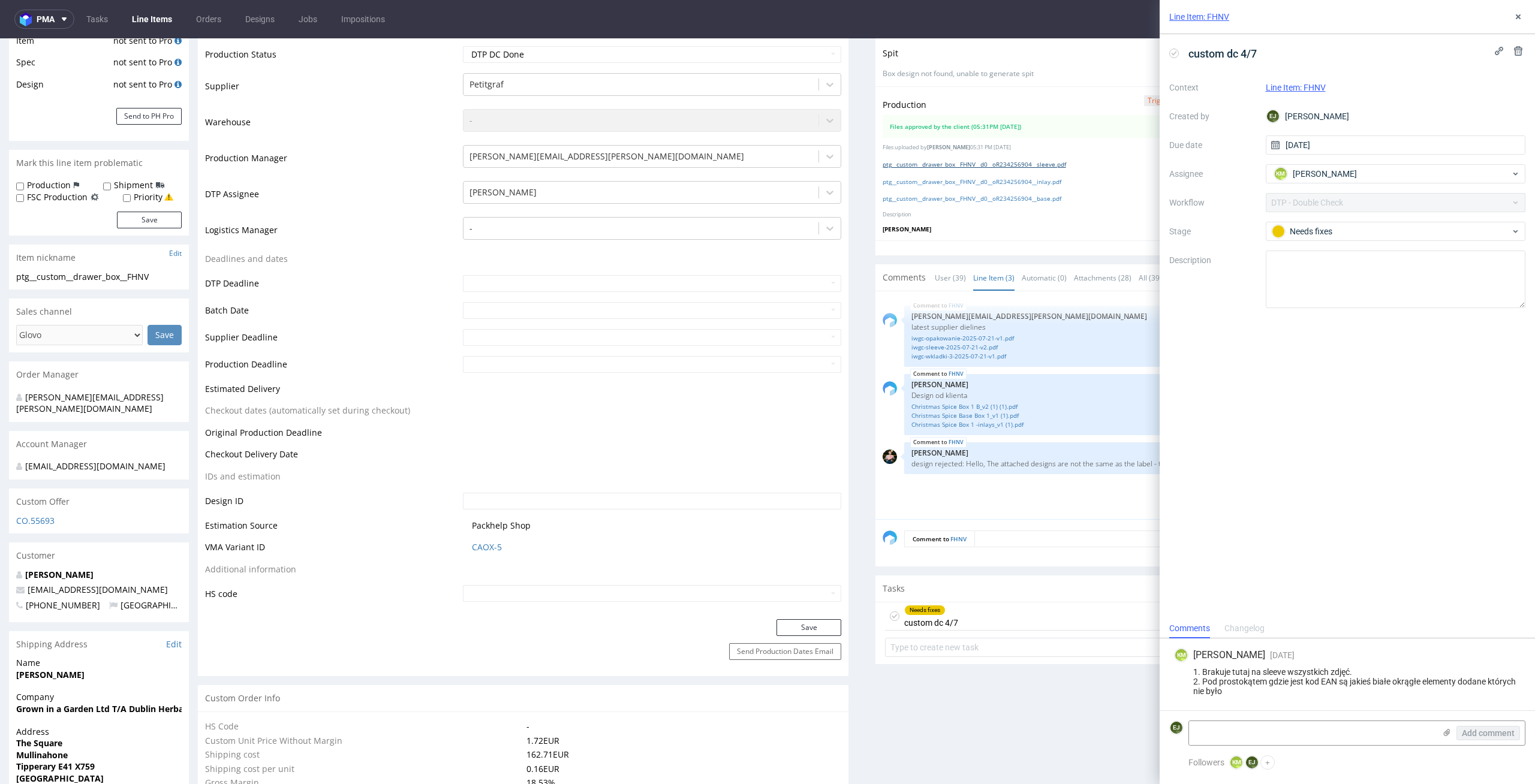
click at [1059, 163] on link "ptg__custom__drawer_box__FHNV__d0__oR234256904__sleeve.pdf" at bounding box center [974, 163] width 184 height 8
click at [1042, 186] on div "ptg__custom__drawer_box__FHNV__d0__oR234256904__inlay.pdf" at bounding box center [1200, 181] width 636 height 13
click at [1046, 178] on link "ptg__custom__drawer_box__FHNV__d0__oR234256904__inlay.pdf" at bounding box center [972, 181] width 178 height 8
click at [1031, 201] on link "ptg__custom__drawer_box__FHNV__d0__oR234256904__base.pdf" at bounding box center [972, 198] width 178 height 8
click at [1003, 425] on link "Christmas Spice Box 1 -inlays_v1 (1).pdf" at bounding box center [1211, 424] width 600 height 9
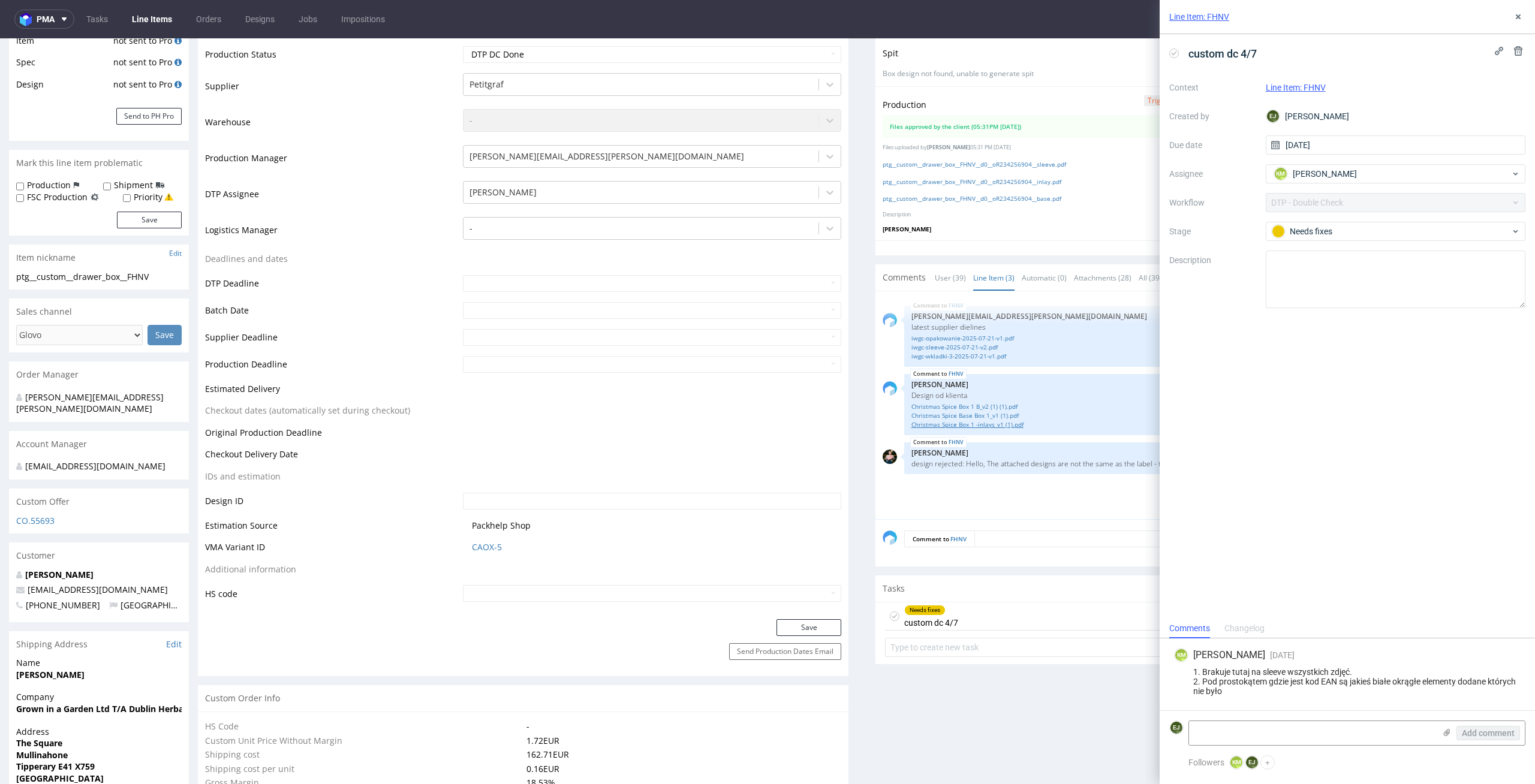
click at [1004, 421] on link "Christmas Spice Box 1 -inlays_v1 (1).pdf" at bounding box center [1211, 424] width 600 height 9
click at [934, 414] on link "Christmas Spice Base Box 1_v1 (1).pdf" at bounding box center [1211, 415] width 600 height 9
click at [949, 403] on link "Christmas Spice Box 1 B_v2 (1) (1).pdf" at bounding box center [1211, 406] width 600 height 9
